Goal: Task Accomplishment & Management: Complete application form

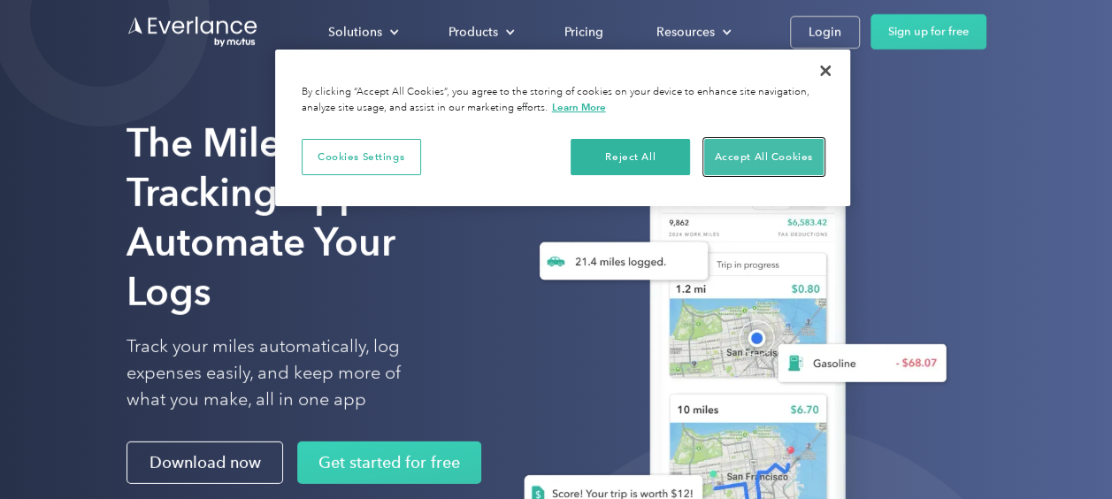
click at [758, 152] on button "Accept All Cookies" at bounding box center [763, 157] width 119 height 37
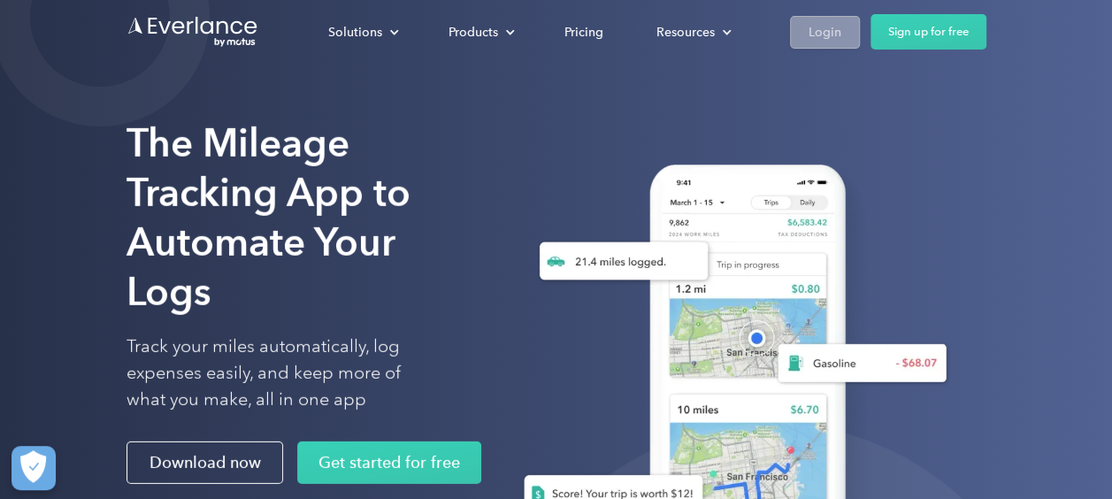
click at [815, 19] on link "Login" at bounding box center [825, 32] width 70 height 33
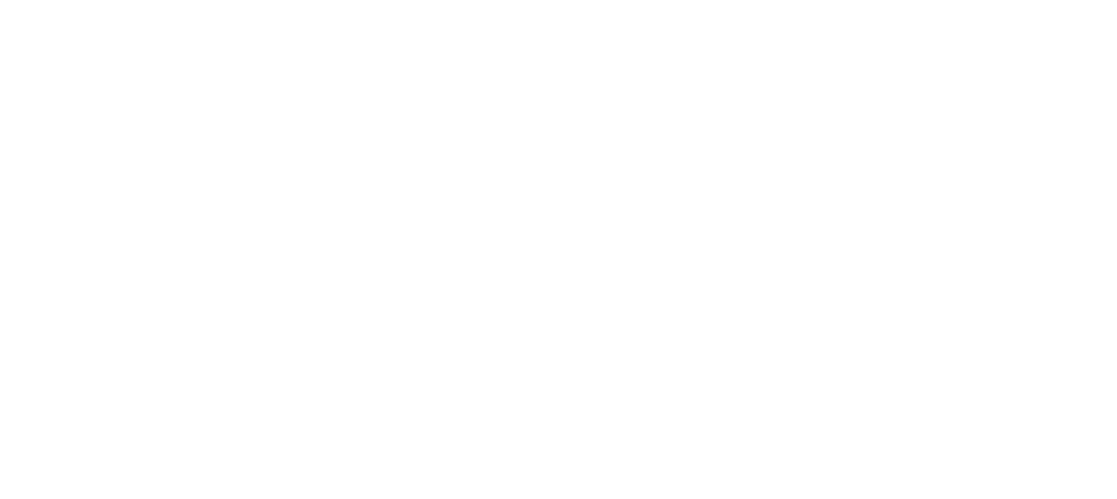
click at [814, 31] on html at bounding box center [554, 249] width 1108 height 499
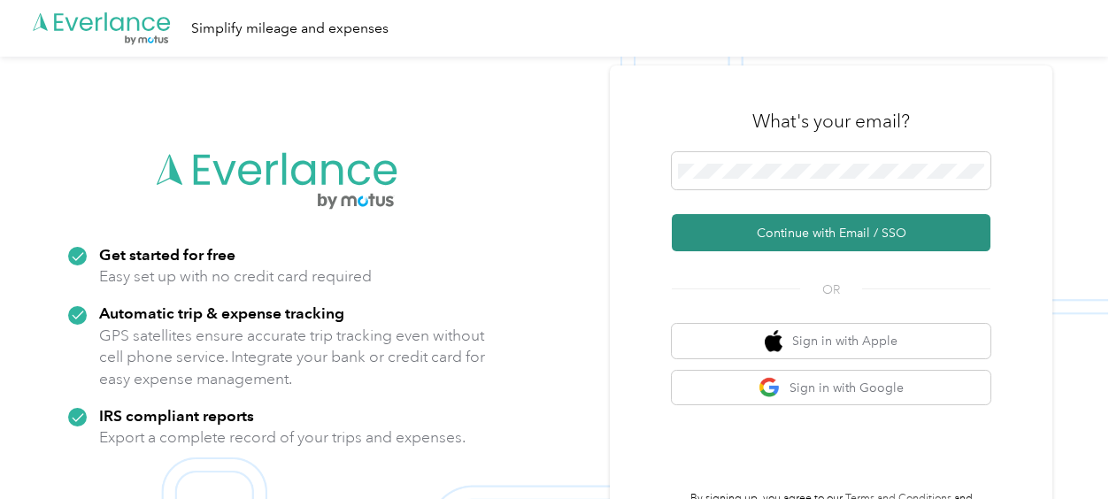
click at [821, 228] on button "Continue with Email / SSO" at bounding box center [831, 232] width 319 height 37
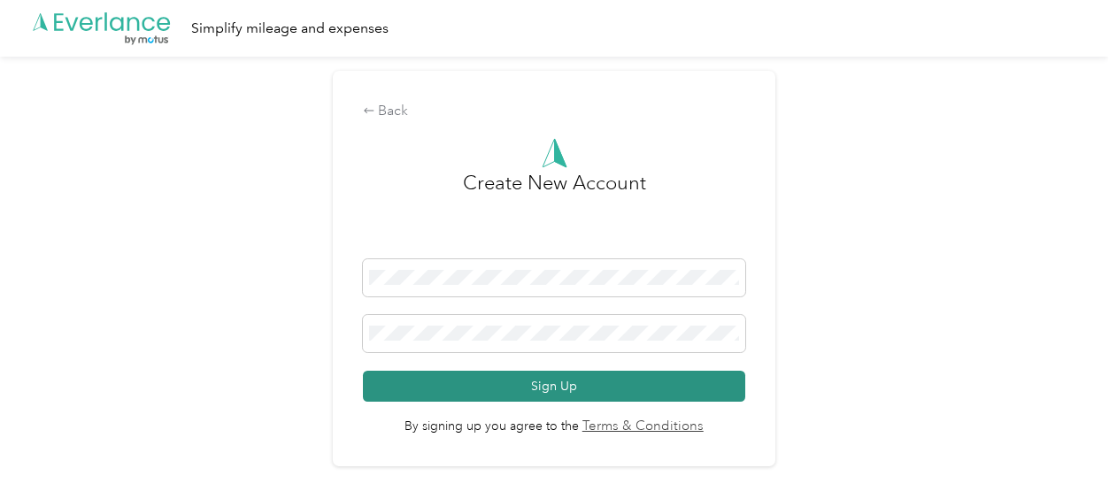
click at [602, 387] on button "Sign Up" at bounding box center [554, 386] width 382 height 31
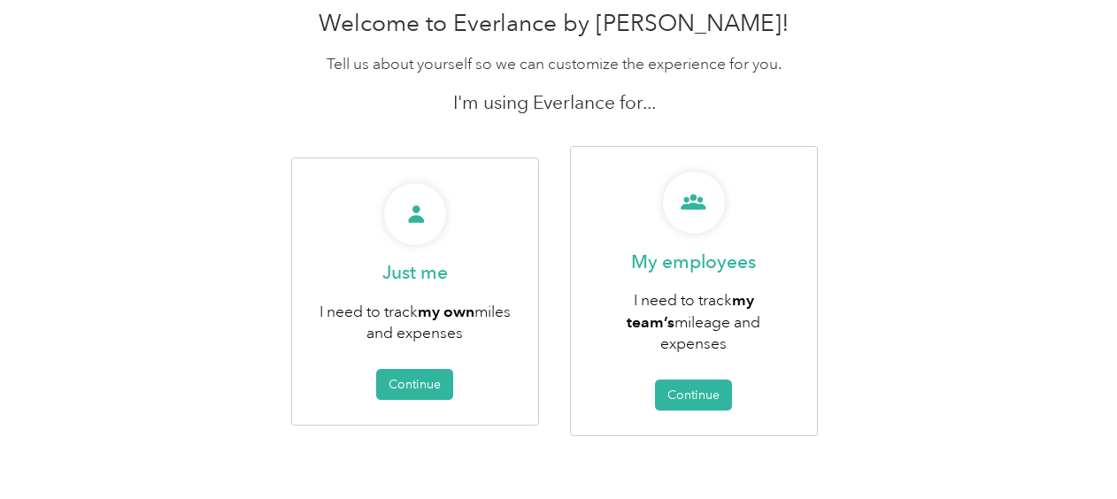
scroll to position [88, 0]
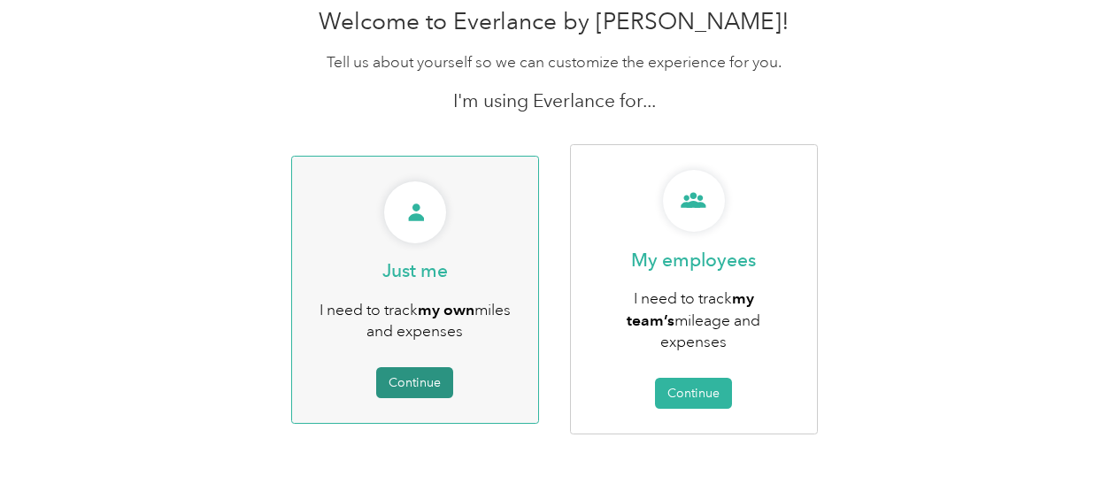
click at [430, 372] on button "Continue" at bounding box center [414, 382] width 77 height 31
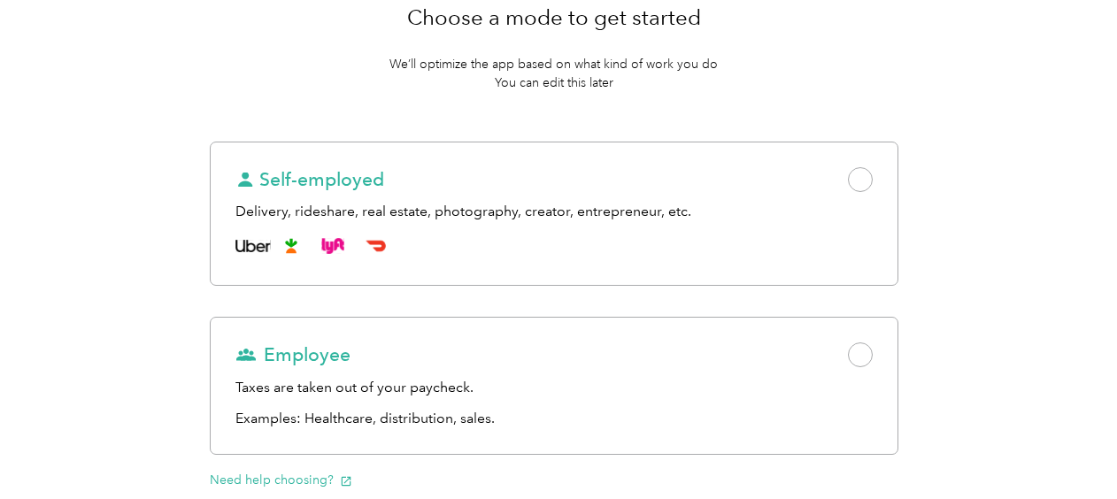
scroll to position [161, 0]
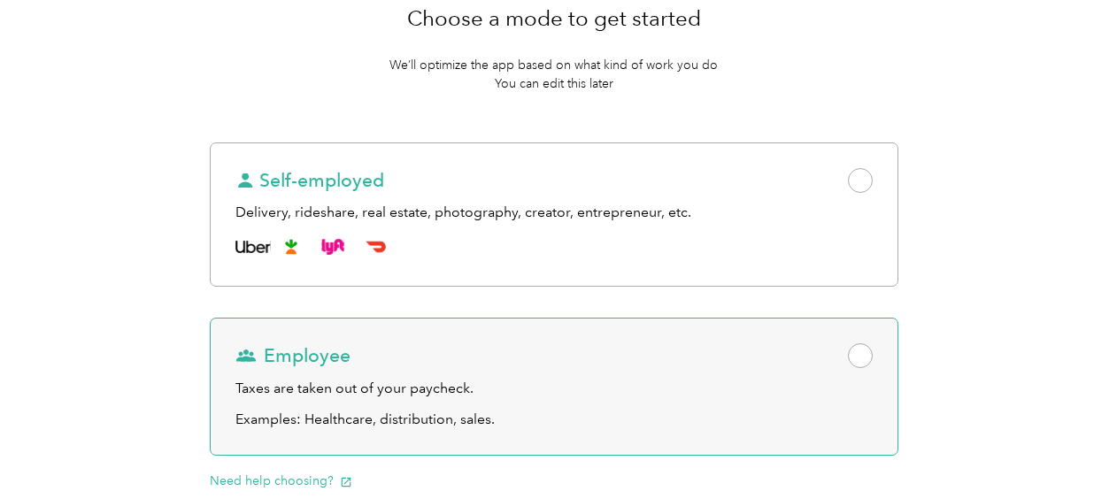
click at [861, 356] on span at bounding box center [860, 355] width 25 height 25
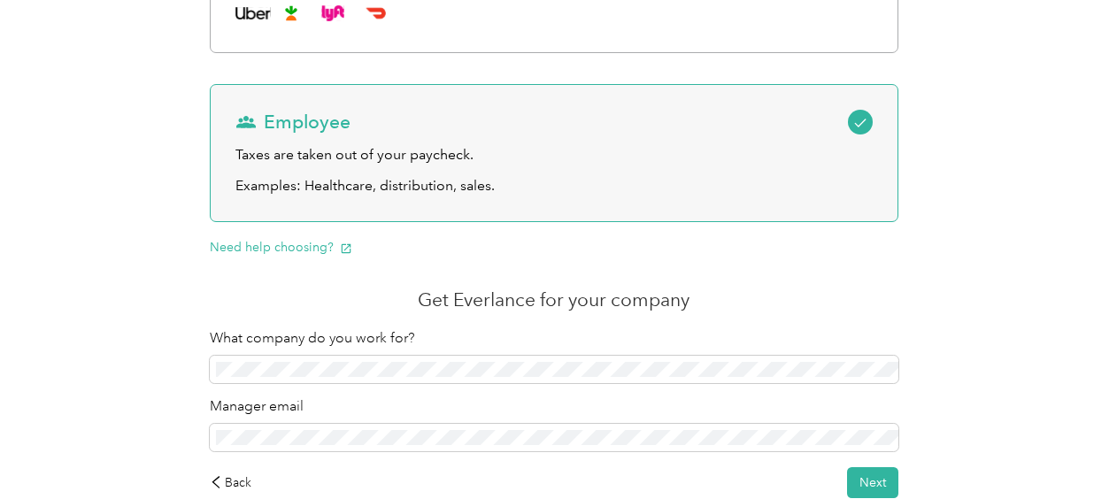
scroll to position [401, 0]
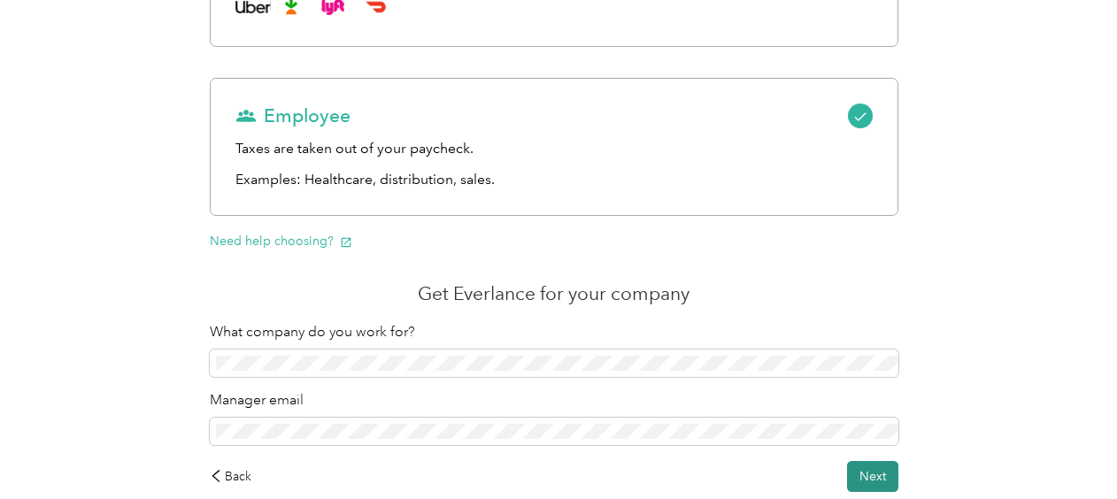
click at [881, 458] on div "Choose a mode to get started We’ll optimize the app based on what kind of work …" at bounding box center [554, 120] width 739 height 793
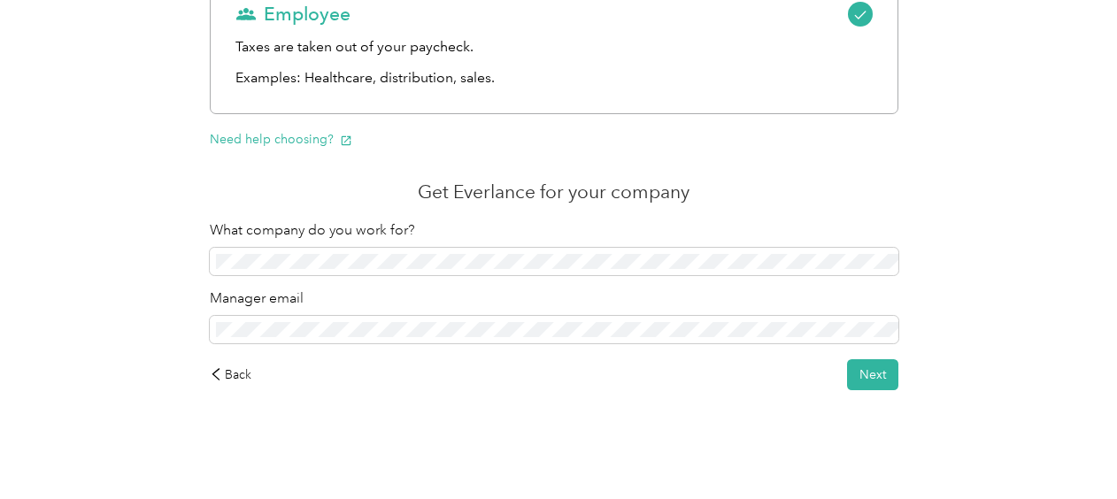
scroll to position [490, 0]
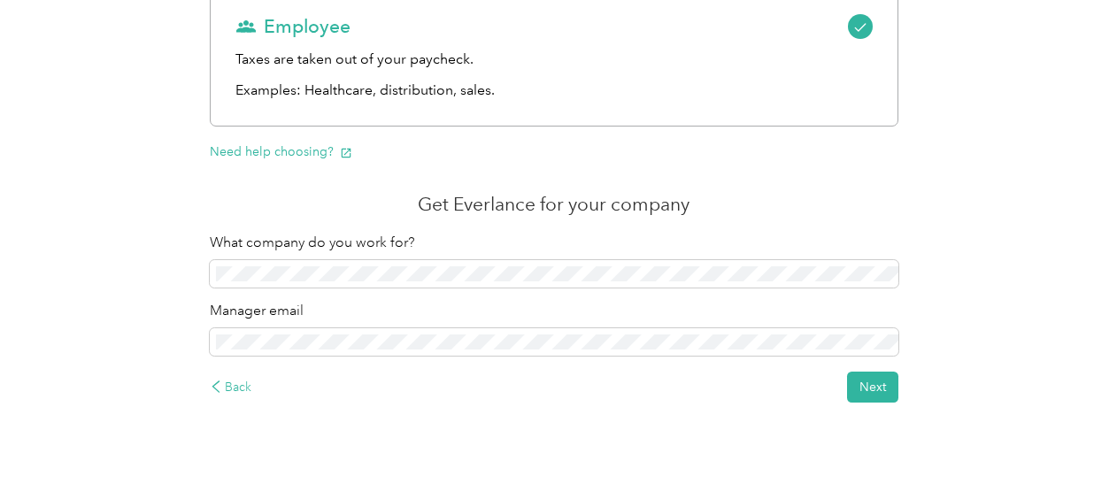
click at [234, 385] on div "Back" at bounding box center [231, 387] width 42 height 19
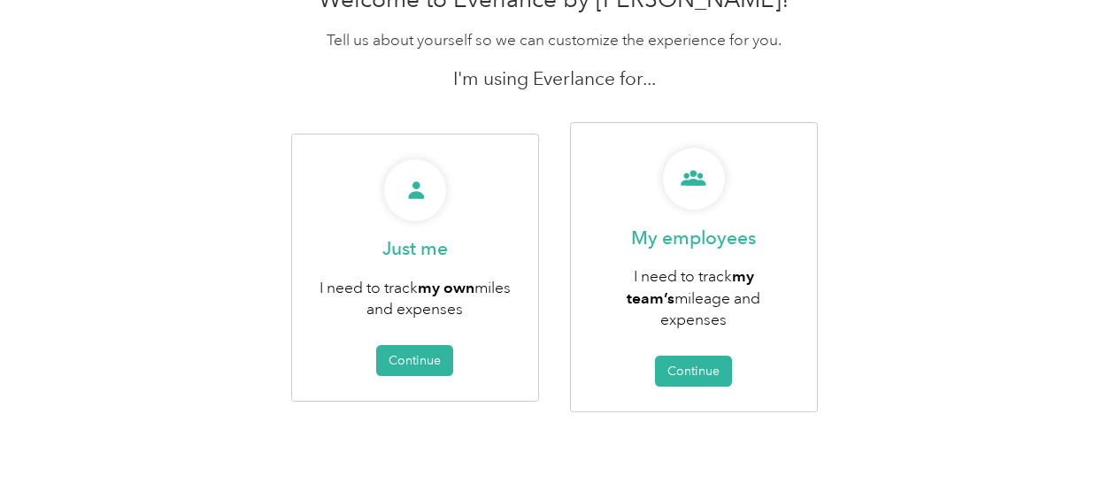
scroll to position [88, 0]
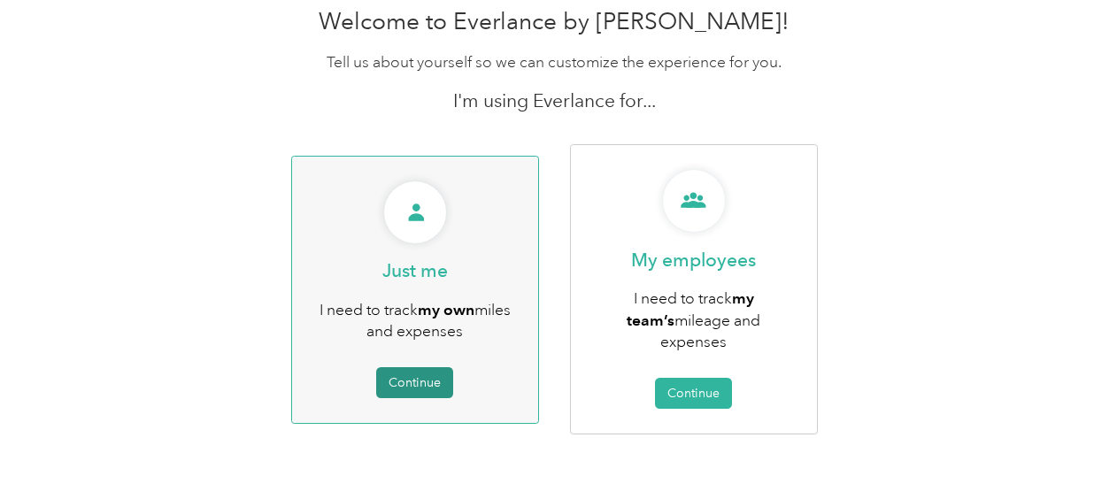
click at [426, 373] on button "Continue" at bounding box center [414, 382] width 77 height 31
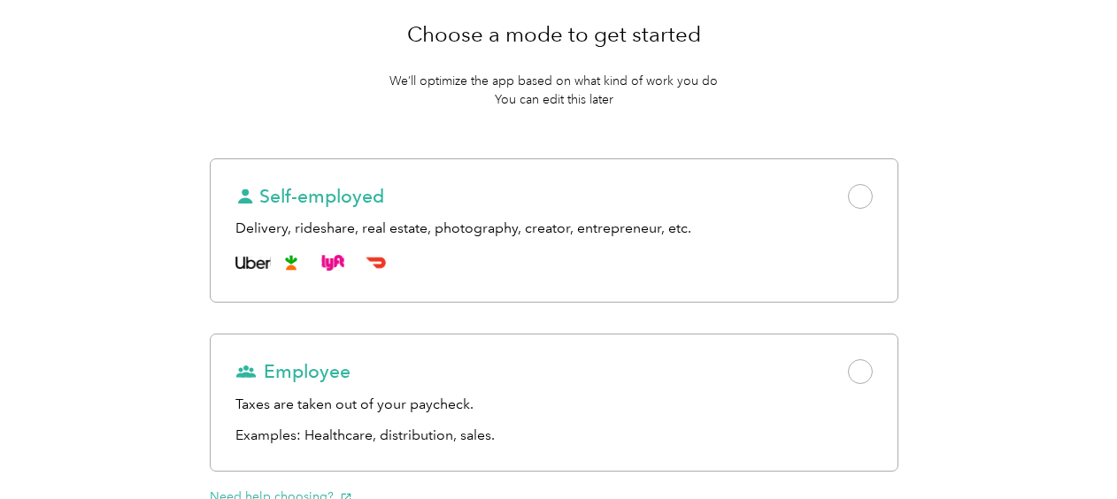
scroll to position [146, 0]
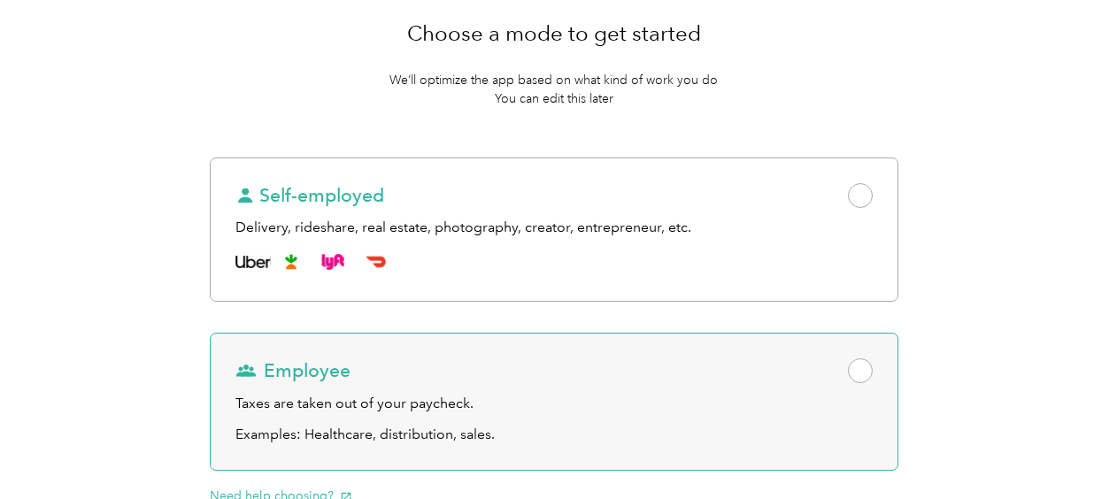
click at [865, 371] on span at bounding box center [860, 370] width 25 height 25
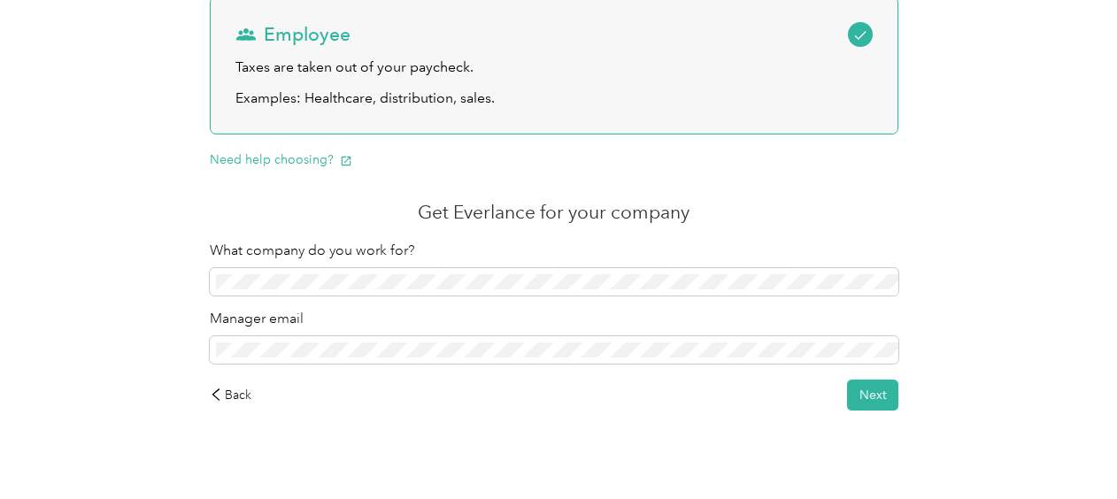
scroll to position [484, 0]
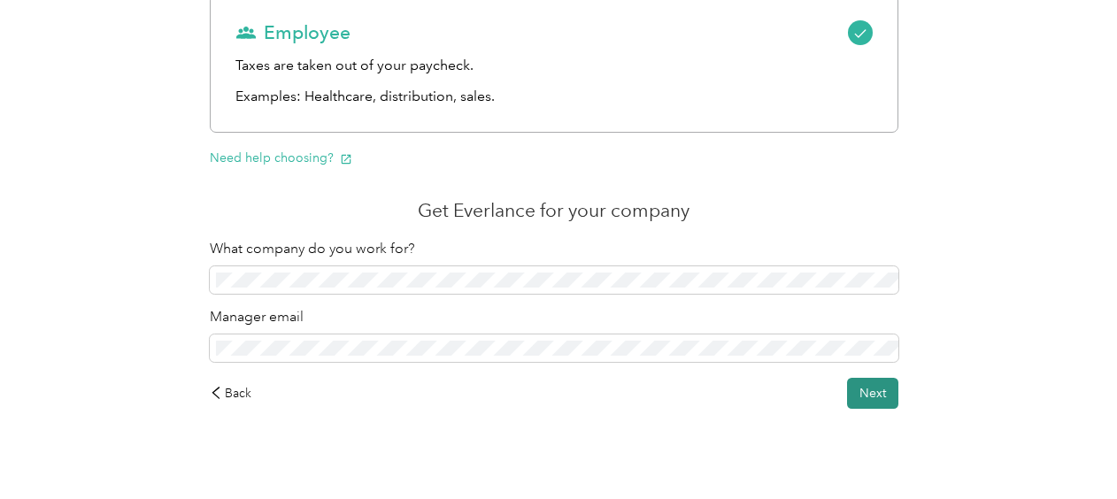
click at [888, 395] on button "Next" at bounding box center [872, 393] width 51 height 31
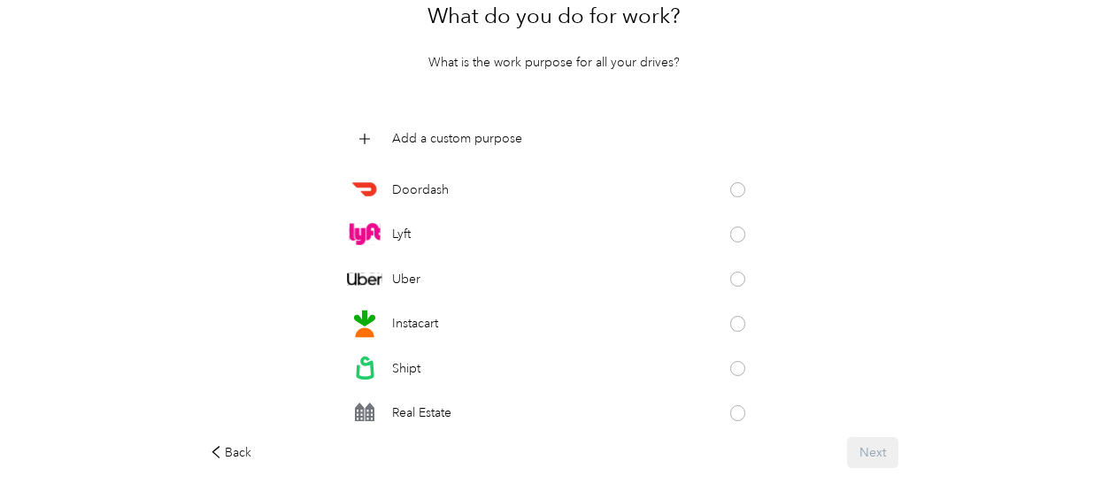
scroll to position [165, 0]
click at [499, 136] on p "Add a custom purpose" at bounding box center [457, 137] width 130 height 19
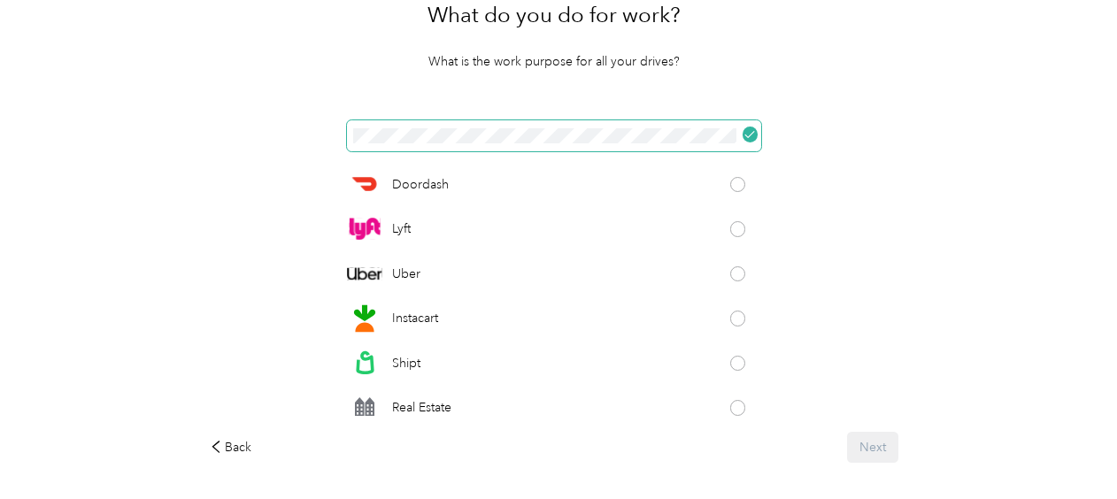
click at [749, 129] on icon at bounding box center [749, 134] width 11 height 11
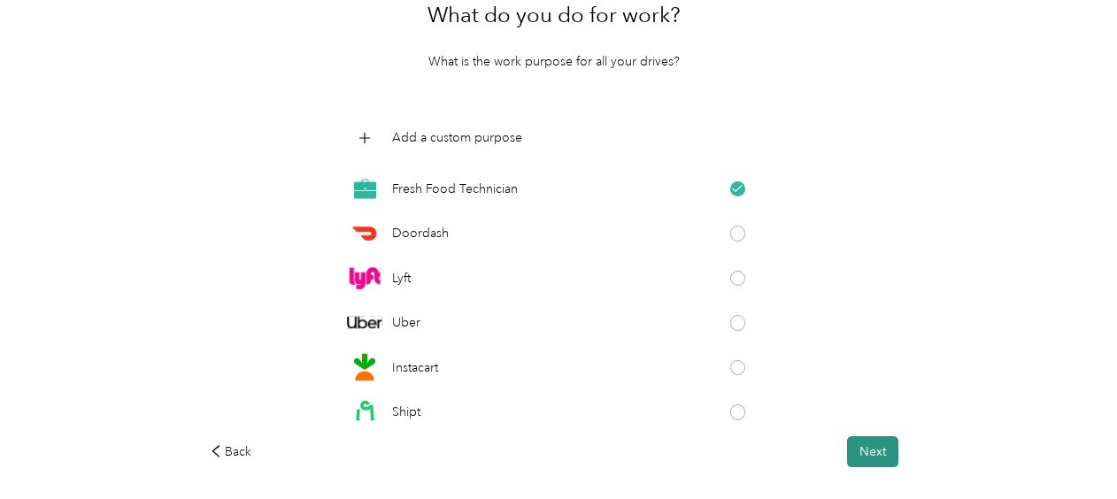
click at [880, 442] on button "Next" at bounding box center [872, 451] width 51 height 31
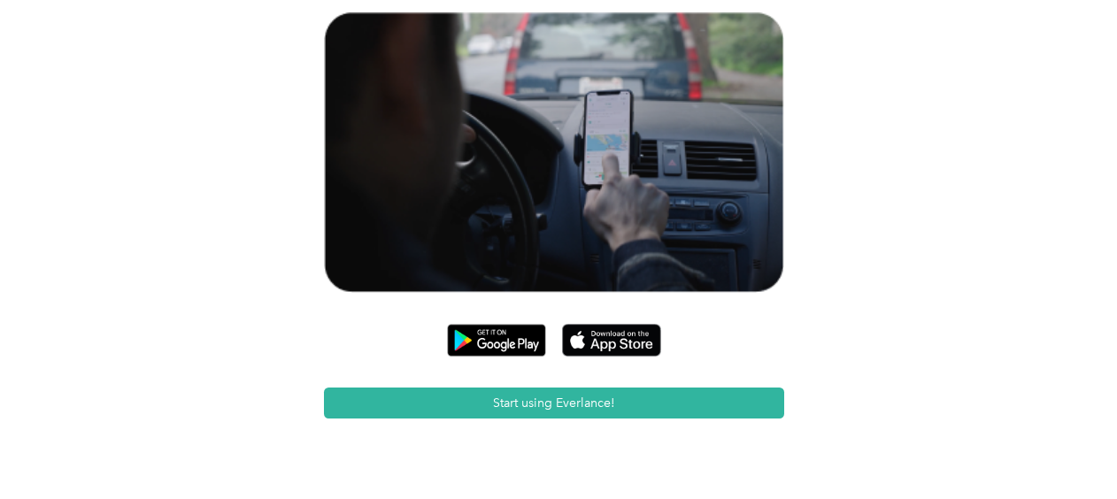
scroll to position [239, 0]
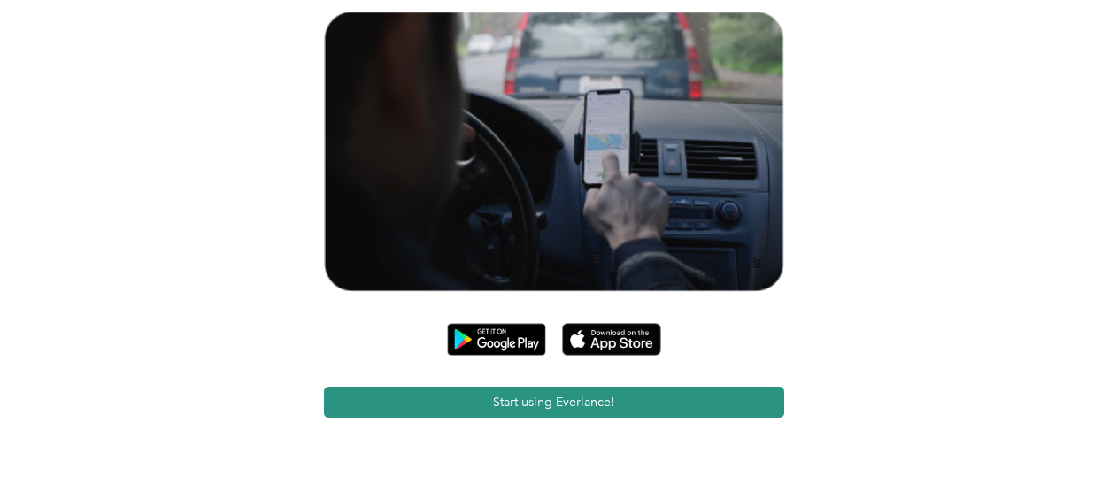
click at [741, 415] on button "Start using Everlance!" at bounding box center [553, 402] width 459 height 31
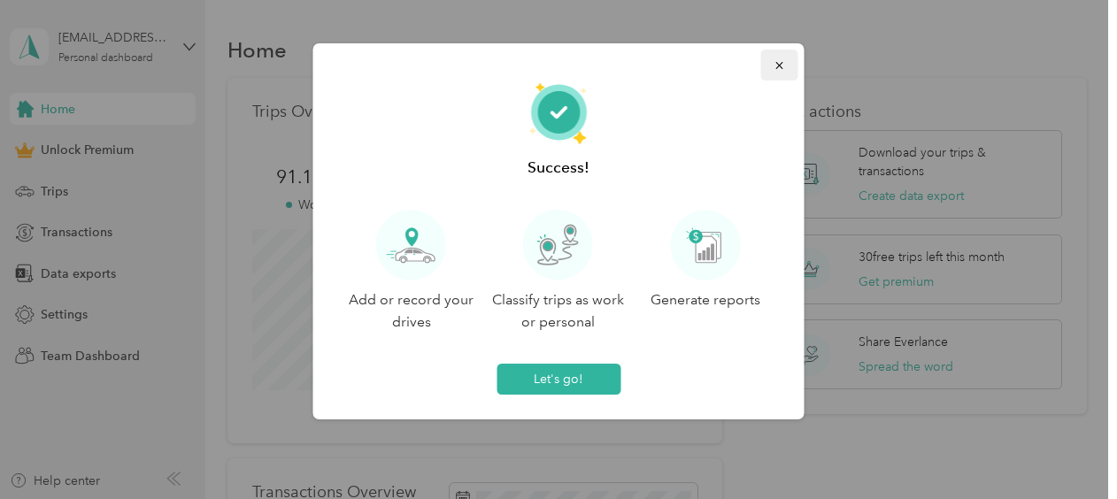
click at [773, 67] on icon "button" at bounding box center [779, 65] width 12 height 12
